Goal: Use online tool/utility: Utilize a website feature to perform a specific function

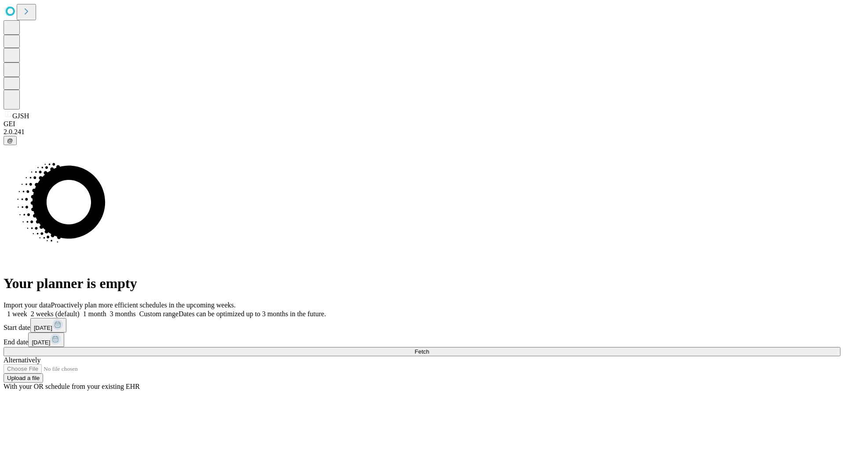
click at [429, 348] on span "Fetch" at bounding box center [422, 351] width 15 height 7
